Goal: Find specific page/section: Find specific page/section

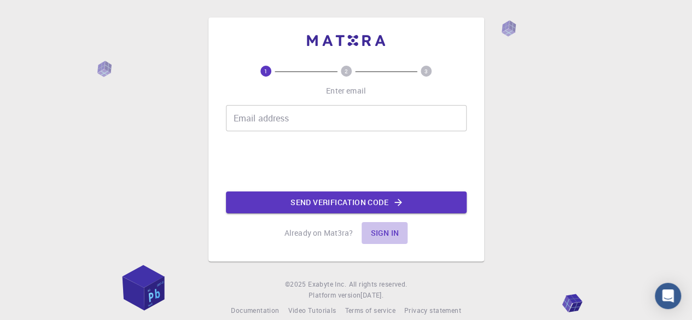
click at [382, 231] on button "Sign in" at bounding box center [384, 233] width 46 height 22
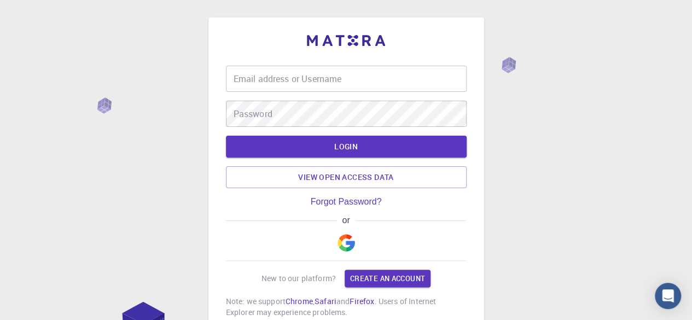
click at [344, 235] on img "button" at bounding box center [345, 242] width 17 height 17
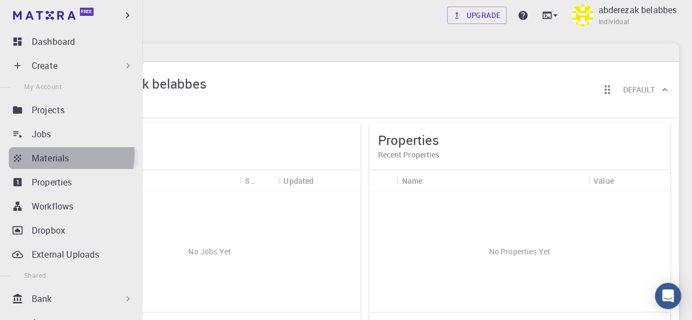
click at [53, 154] on p "Materials" at bounding box center [50, 157] width 37 height 13
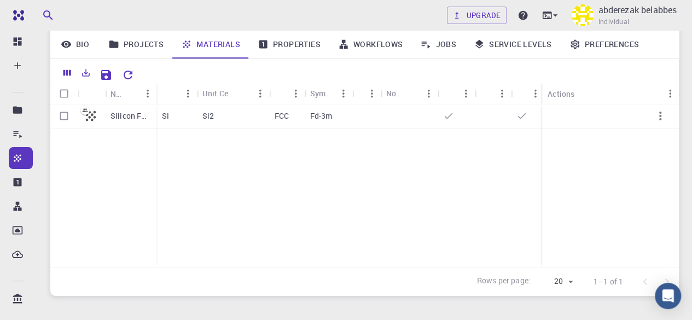
scroll to position [108, 0]
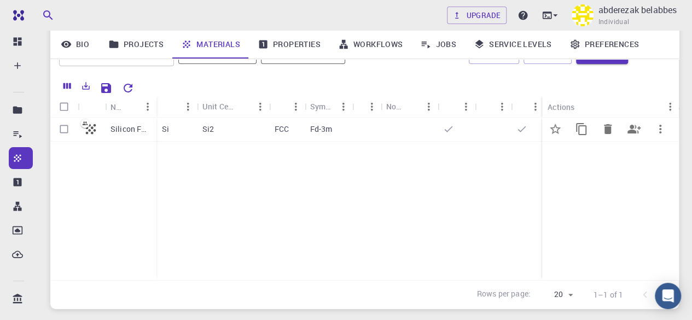
click at [136, 126] on p "Silicon FCC" at bounding box center [130, 129] width 40 height 11
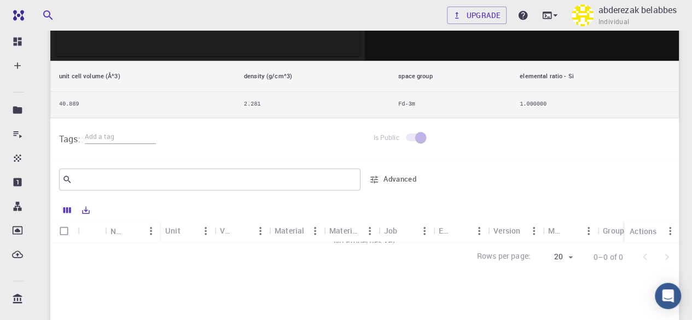
scroll to position [384, 0]
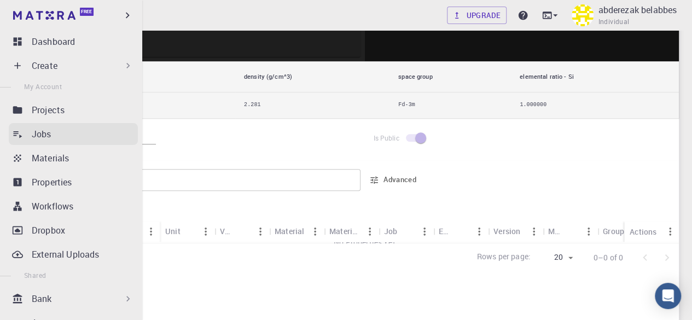
click at [22, 137] on icon at bounding box center [17, 133] width 11 height 11
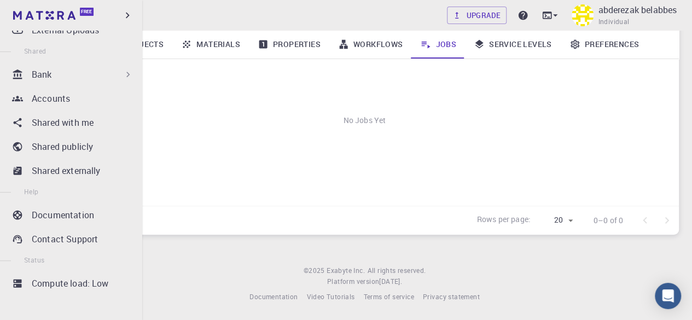
scroll to position [224, 0]
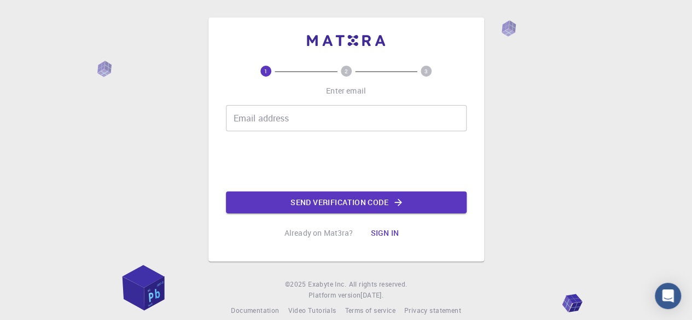
click at [377, 234] on button "Sign in" at bounding box center [384, 233] width 46 height 22
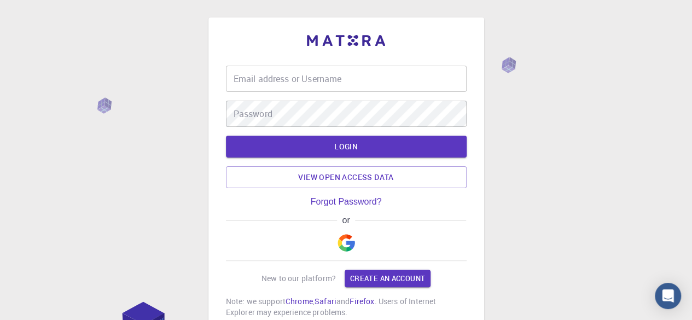
click at [347, 241] on img "button" at bounding box center [345, 242] width 17 height 17
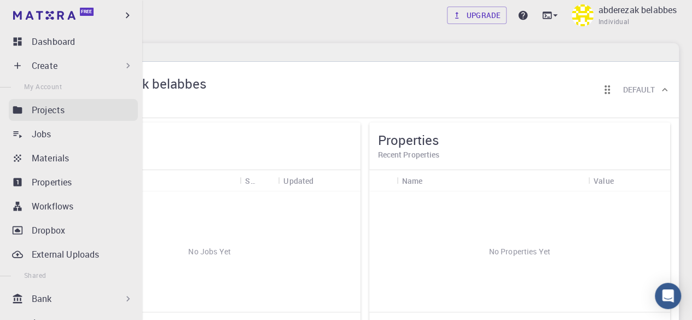
click at [51, 110] on p "Projects" at bounding box center [48, 109] width 33 height 13
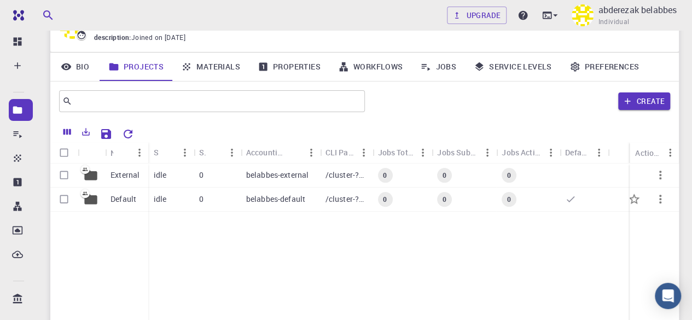
scroll to position [63, 0]
click at [132, 179] on p "External" at bounding box center [124, 174] width 29 height 11
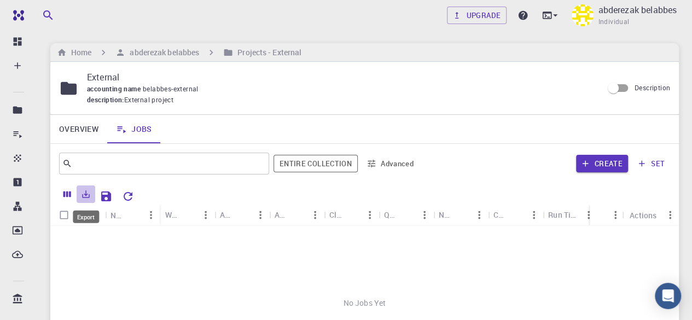
click at [87, 193] on icon "Export" at bounding box center [86, 194] width 10 height 10
click at [236, 275] on div "No Jobs Yet" at bounding box center [364, 303] width 628 height 154
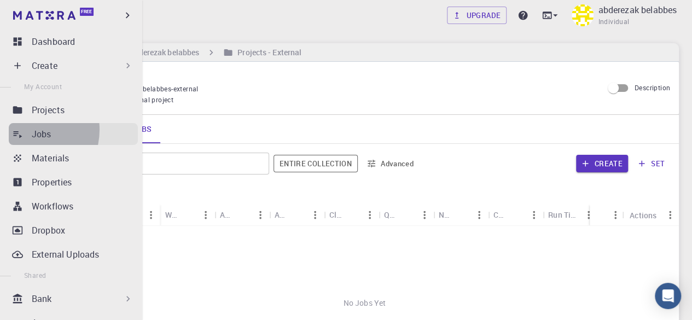
click at [26, 130] on link "Jobs" at bounding box center [73, 134] width 129 height 22
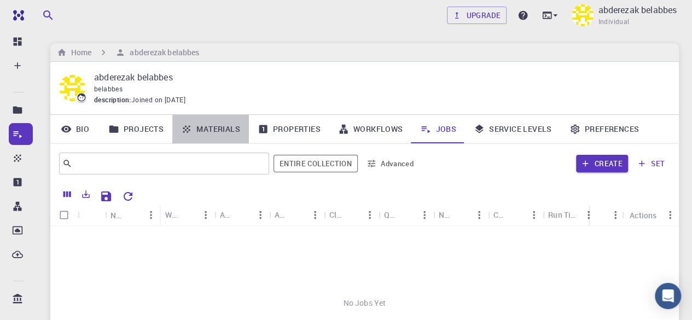
click at [227, 136] on link "Materials" at bounding box center [210, 129] width 77 height 28
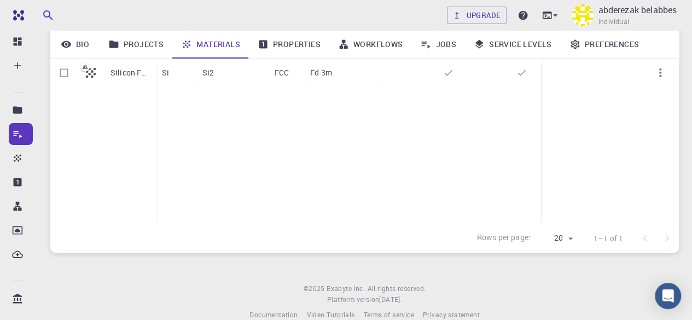
scroll to position [165, 0]
click at [231, 71] on div "Si2" at bounding box center [233, 73] width 72 height 24
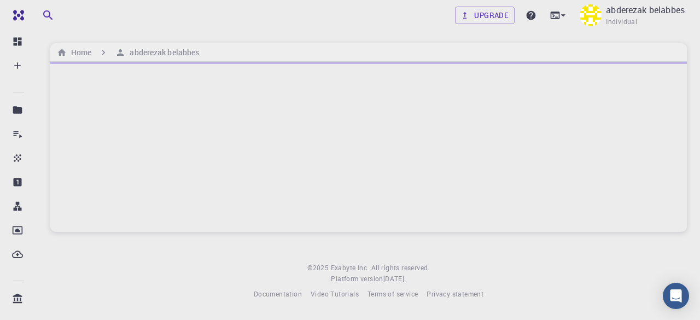
click at [231, 71] on div at bounding box center [368, 147] width 636 height 170
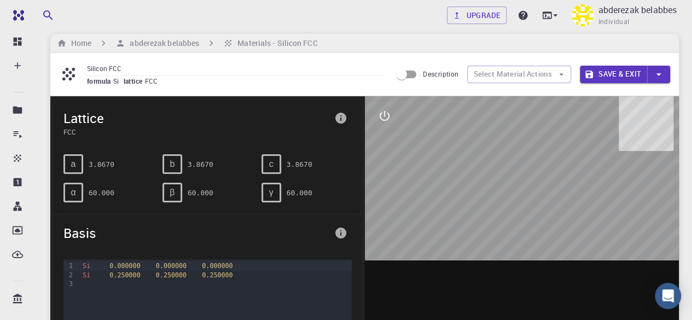
scroll to position [5, 0]
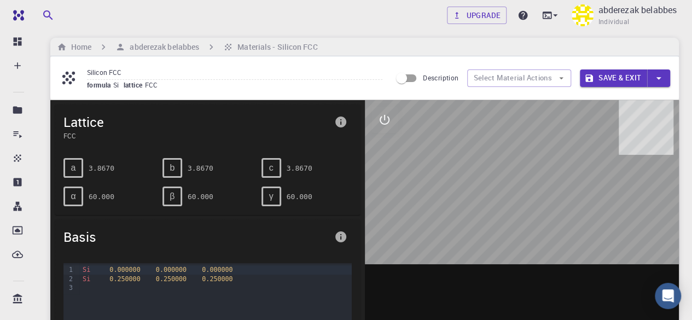
click at [546, 251] on div at bounding box center [522, 270] width 314 height 340
click at [533, 218] on div at bounding box center [522, 270] width 314 height 340
